Goal: Book appointment/travel/reservation

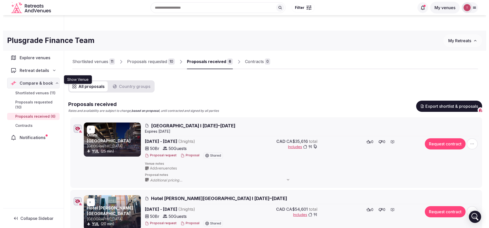
scroll to position [115, 0]
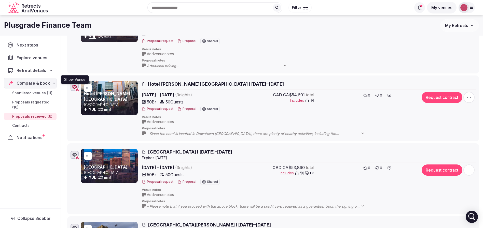
click at [183, 107] on button "Proposal" at bounding box center [186, 109] width 19 height 4
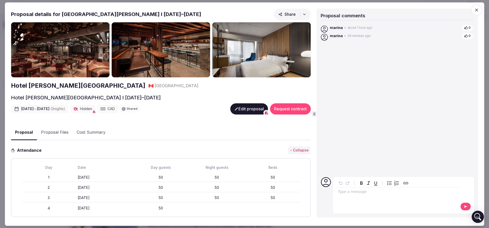
type input "*"
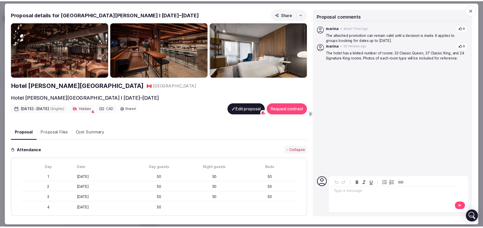
scroll to position [119, 0]
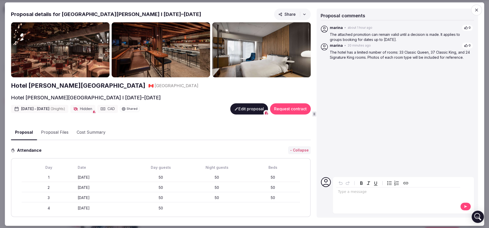
click at [474, 10] on icon "button" at bounding box center [476, 9] width 5 height 5
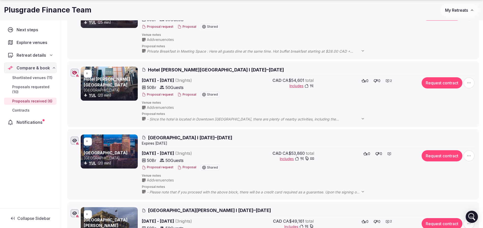
scroll to position [271, 0]
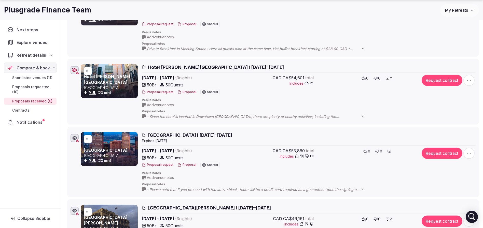
click at [74, 68] on icon "button" at bounding box center [74, 70] width 5 height 4
type input "*"
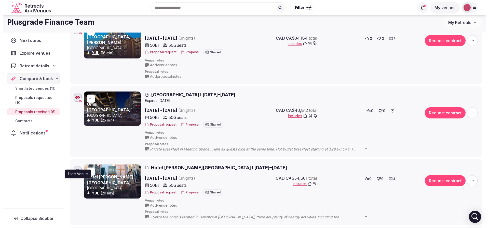
scroll to position [157, 0]
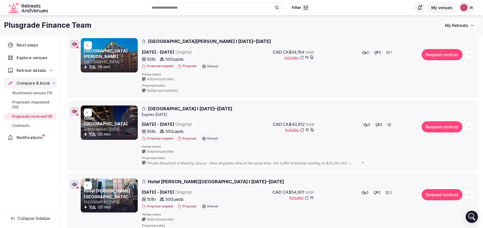
click at [186, 138] on button "Proposal" at bounding box center [186, 139] width 19 height 4
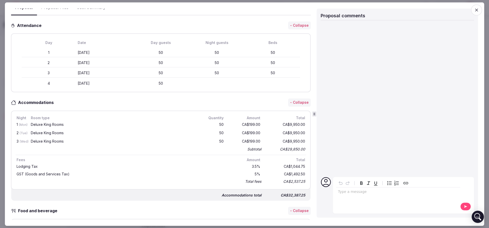
scroll to position [115, 0]
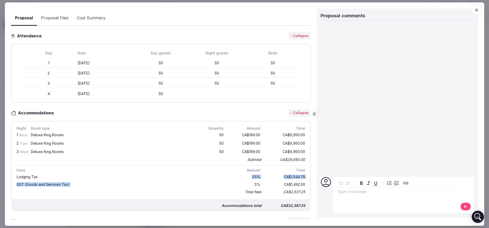
drag, startPoint x: 246, startPoint y: 177, endPoint x: 249, endPoint y: 181, distance: 4.7
click at [249, 181] on div "Lodging Tax 3.5 % CA$1,044.75 GST (Goods and Services Tax) 5 % CA$1,492.50 Tota…" at bounding box center [161, 184] width 291 height 22
click at [249, 181] on div "GST (Goods and Services Tax) 5 % CA$1,492.50" at bounding box center [161, 185] width 291 height 8
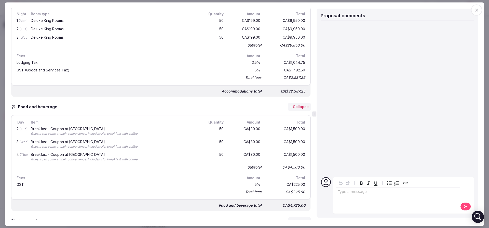
scroll to position [267, 0]
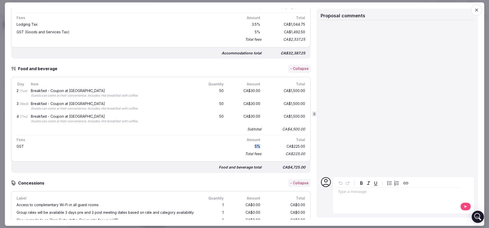
drag, startPoint x: 248, startPoint y: 146, endPoint x: 256, endPoint y: 149, distance: 8.7
click at [256, 149] on div "GST 5 % CA$225.00" at bounding box center [161, 147] width 291 height 8
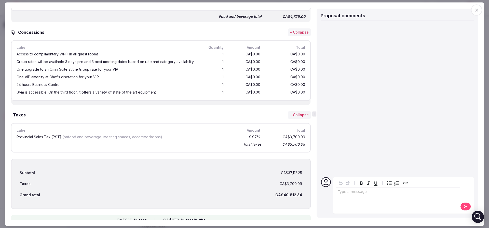
scroll to position [420, 0]
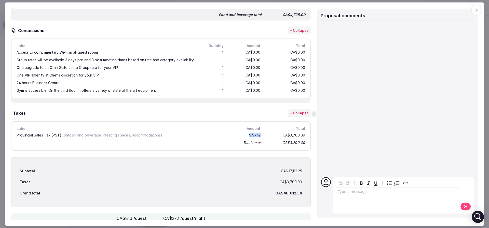
drag, startPoint x: 240, startPoint y: 137, endPoint x: 259, endPoint y: 141, distance: 20.3
click at [259, 140] on div "Provincial Sales Tax (PST) (on food and beverage, meeting spaces, accommodation…" at bounding box center [161, 136] width 291 height 8
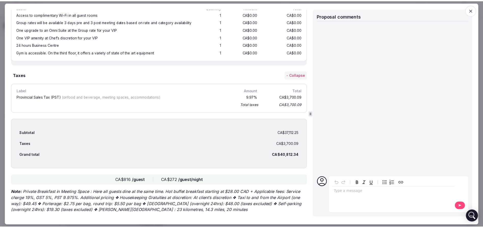
scroll to position [469, 0]
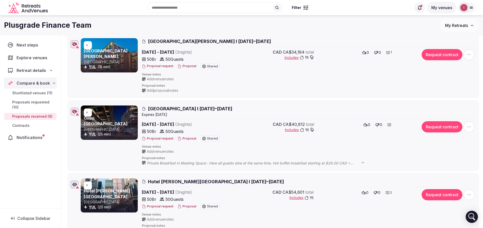
click at [74, 111] on icon "button" at bounding box center [74, 112] width 5 height 4
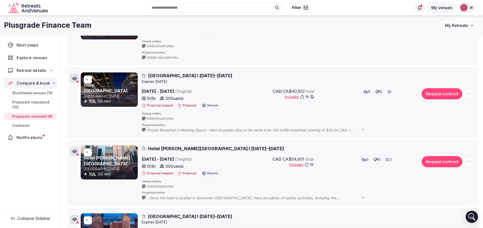
scroll to position [139, 0]
